Goal: Navigation & Orientation: Find specific page/section

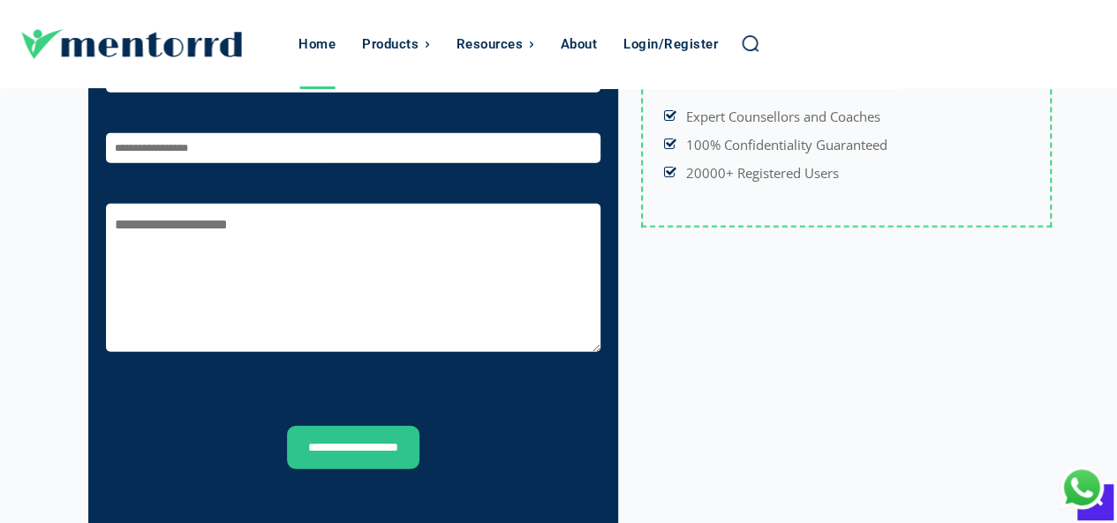
scroll to position [6439, 0]
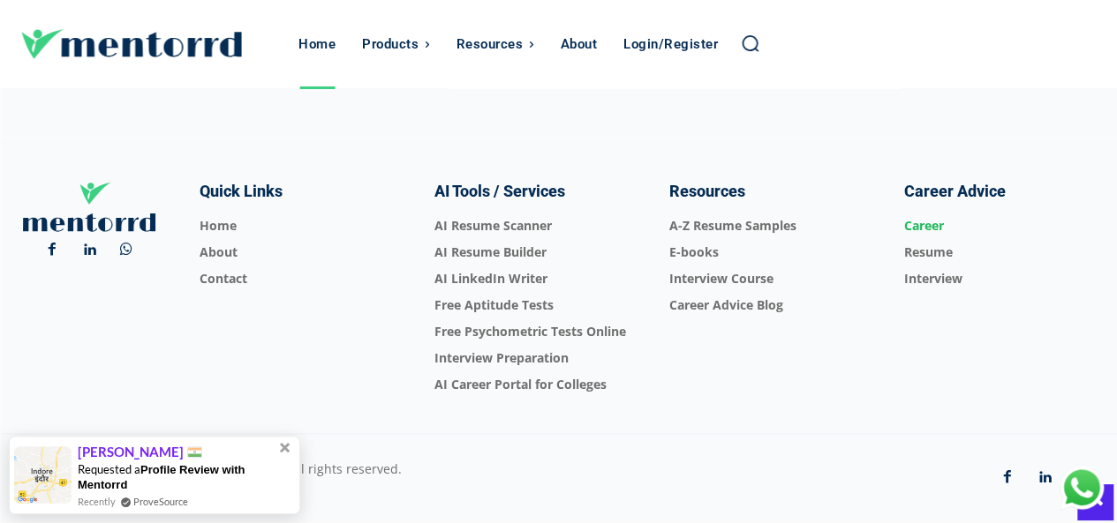
click at [930, 213] on span "Career" at bounding box center [999, 226] width 192 height 26
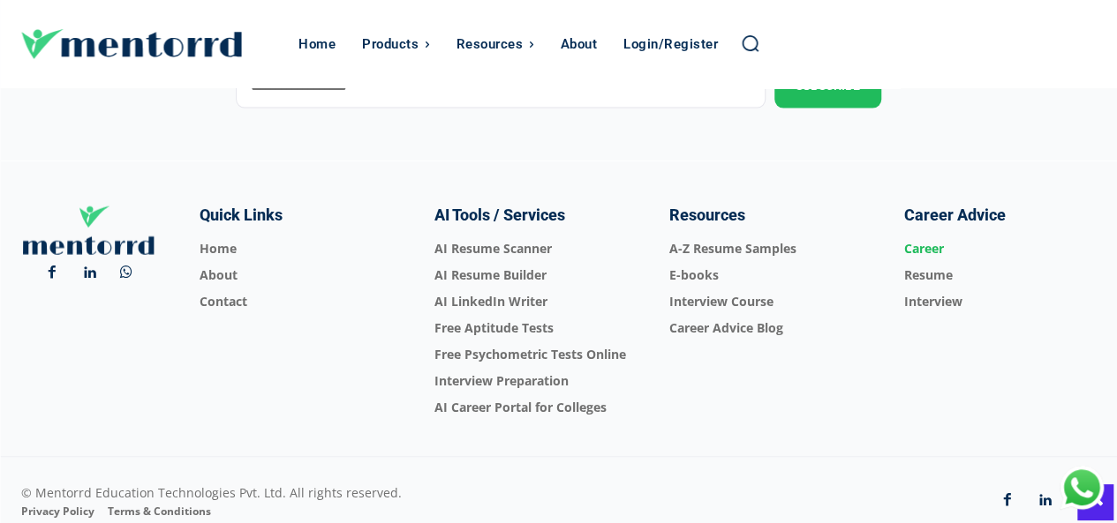
scroll to position [1977, 0]
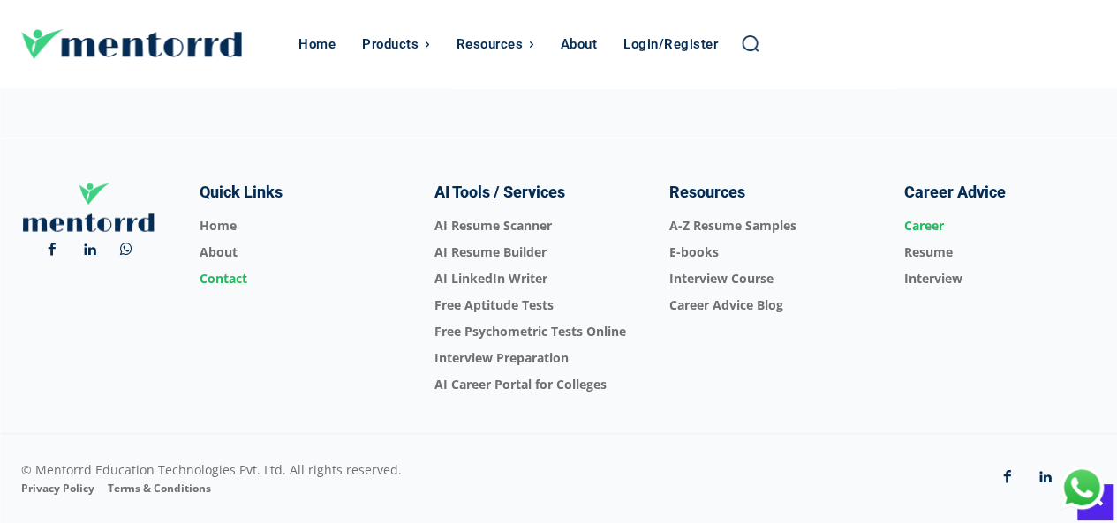
click at [233, 266] on span "Contact" at bounding box center [296, 279] width 192 height 26
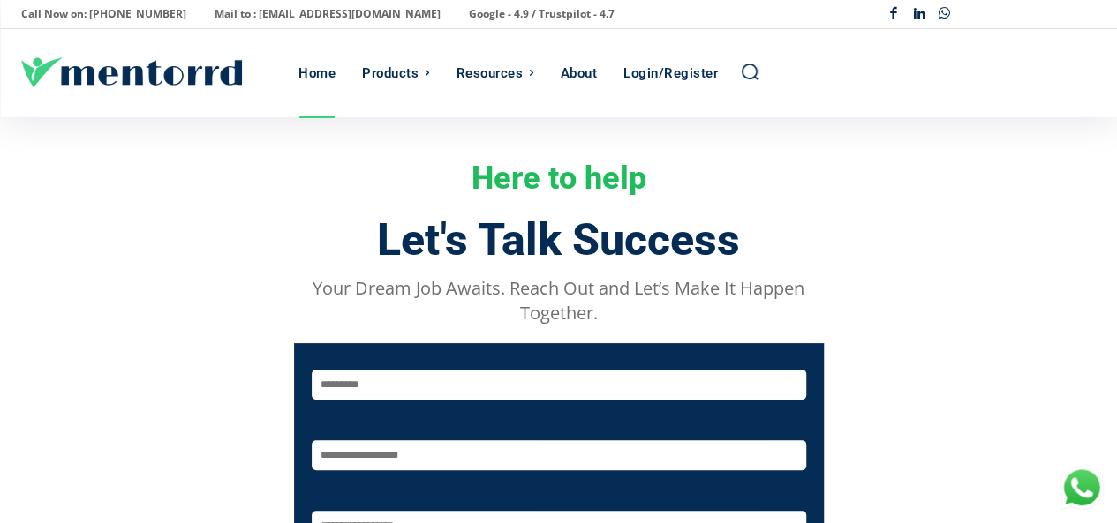
click at [320, 71] on div "Home" at bounding box center [316, 73] width 37 height 88
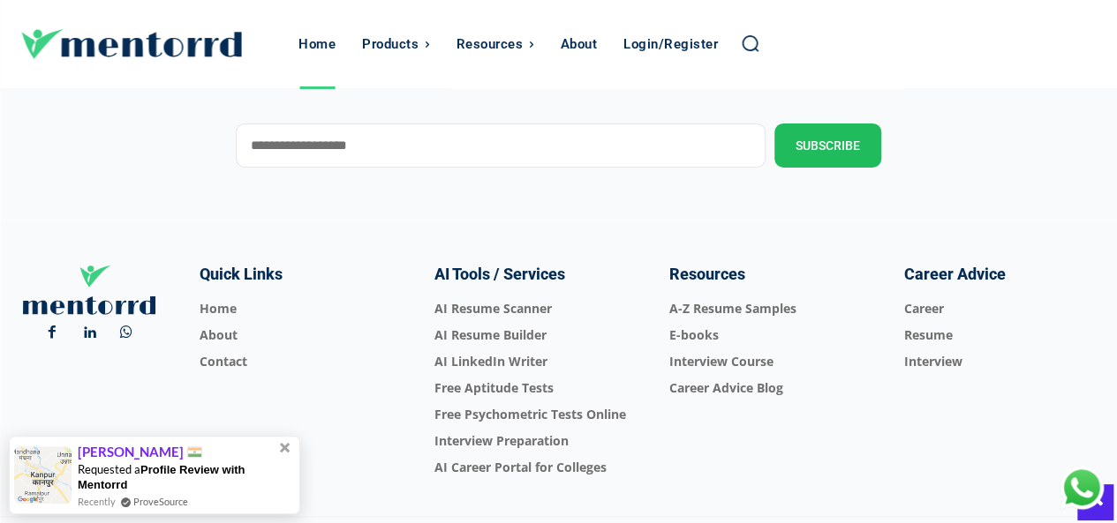
scroll to position [6439, 0]
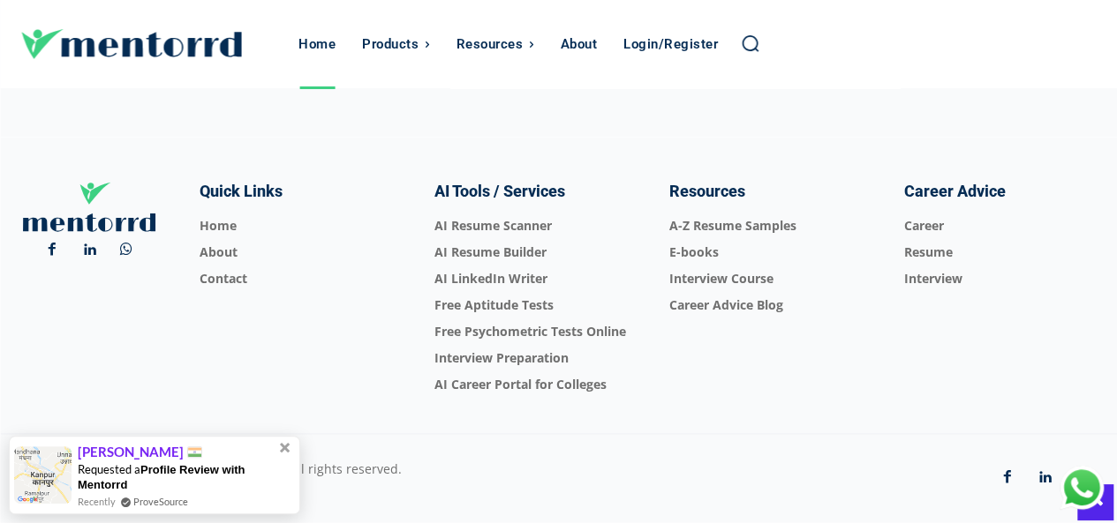
drag, startPoint x: 1125, startPoint y: 25, endPoint x: 1128, endPoint y: 485, distance: 459.9
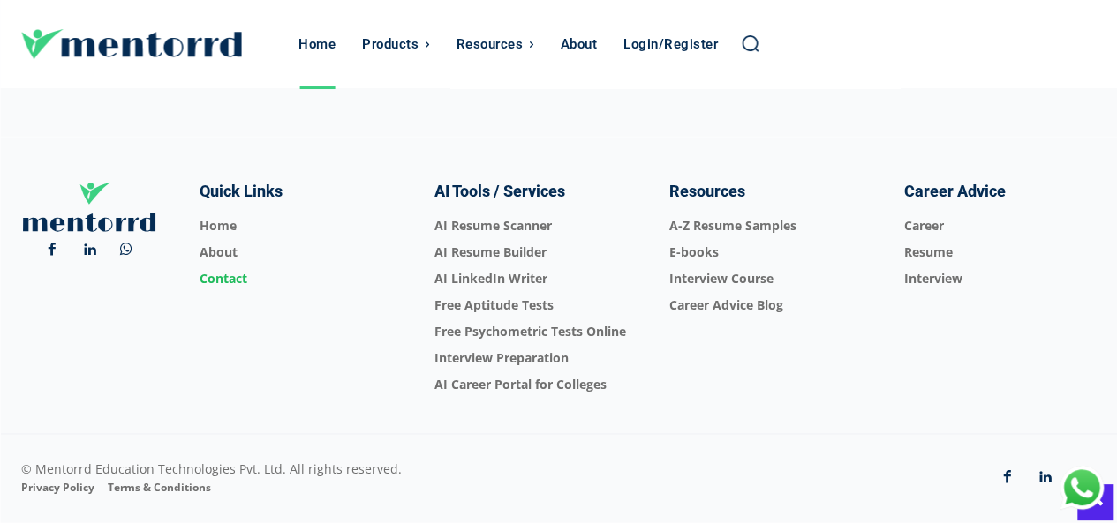
click at [221, 266] on span "Contact" at bounding box center [296, 279] width 192 height 26
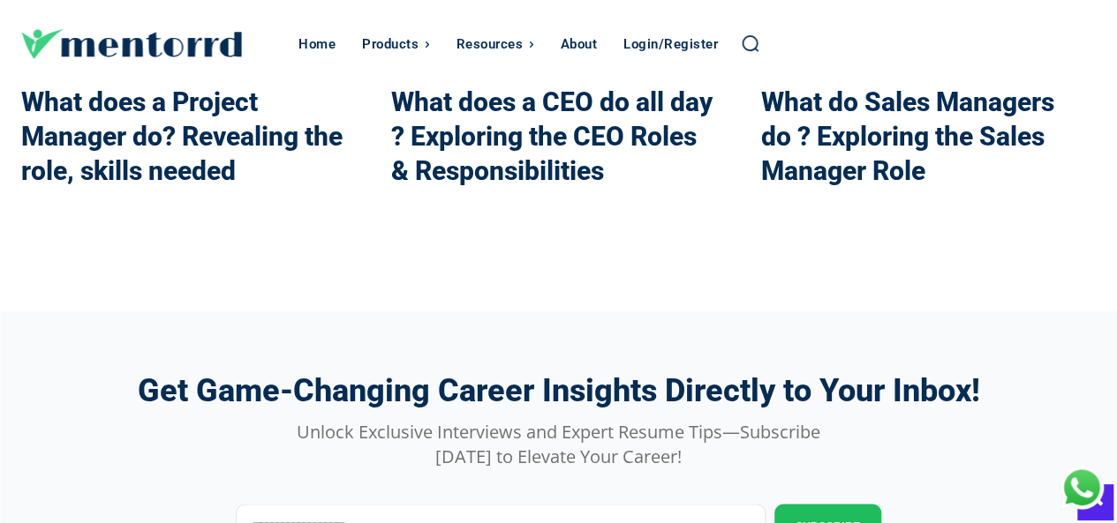
scroll to position [1929, 0]
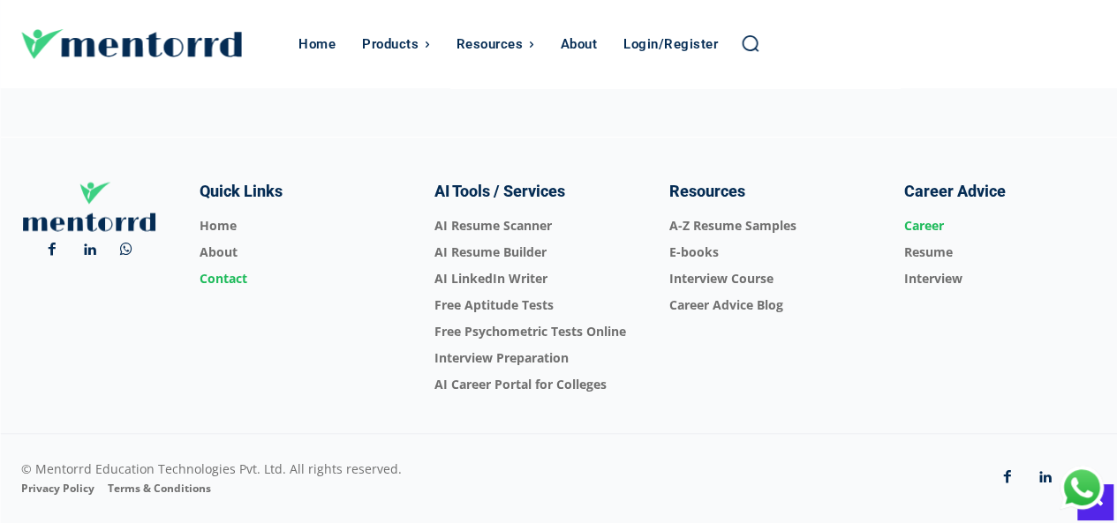
click at [931, 213] on span "Career" at bounding box center [999, 226] width 192 height 26
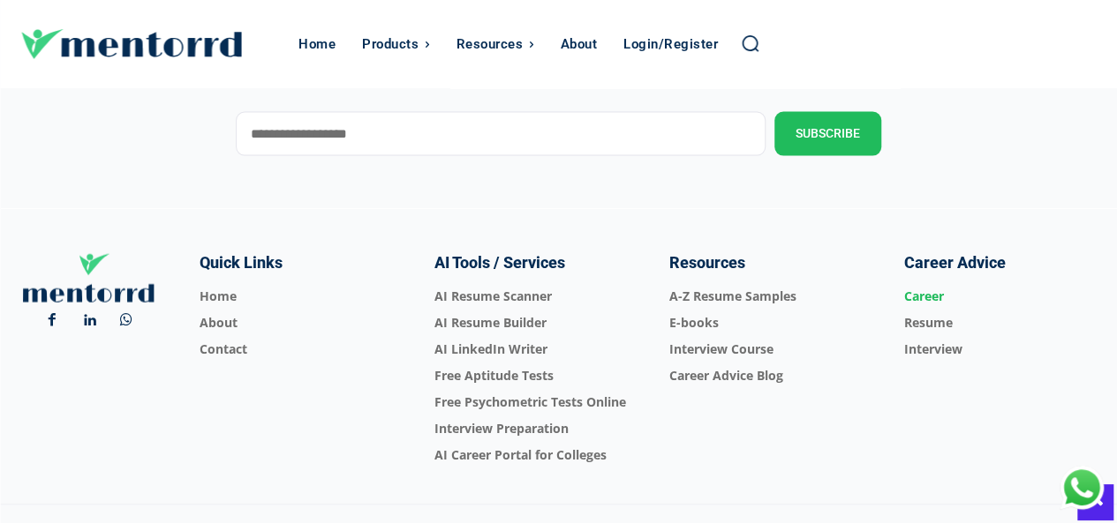
scroll to position [1886, 0]
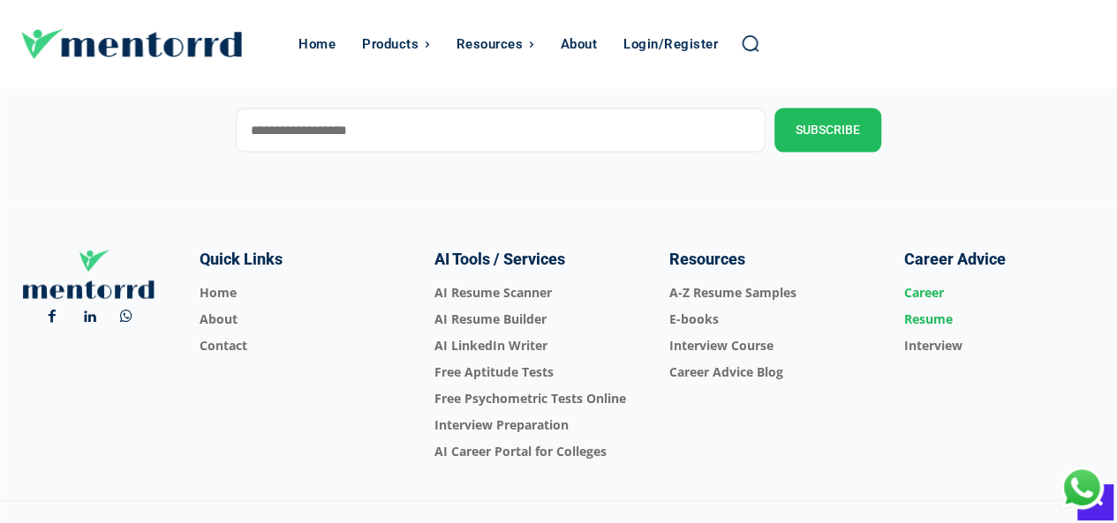
click at [930, 322] on span "Resume" at bounding box center [999, 319] width 192 height 26
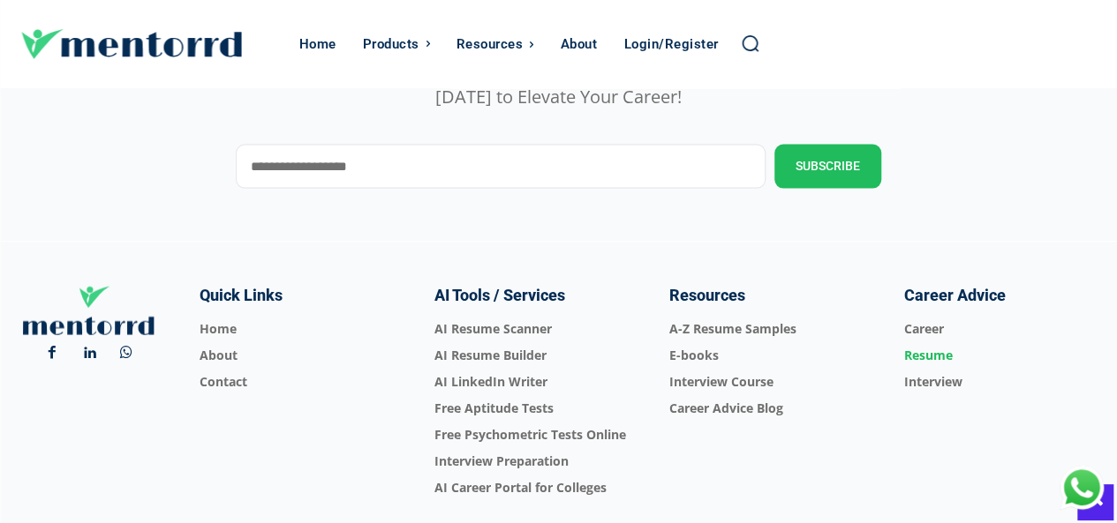
scroll to position [1966, 0]
